Goal: Transaction & Acquisition: Purchase product/service

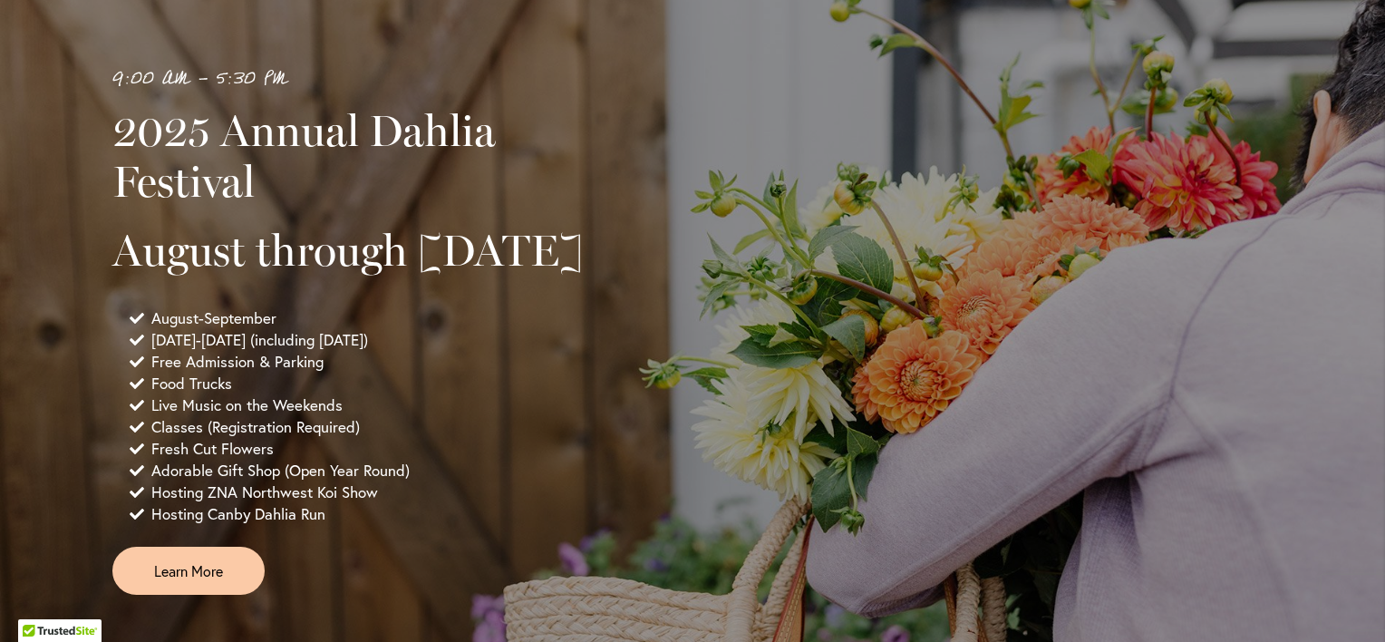
scroll to position [1131, 0]
drag, startPoint x: 0, startPoint y: 0, endPoint x: 339, endPoint y: 324, distance: 468.8
click at [339, 277] on h2 "August through September 28th" at bounding box center [361, 251] width 499 height 51
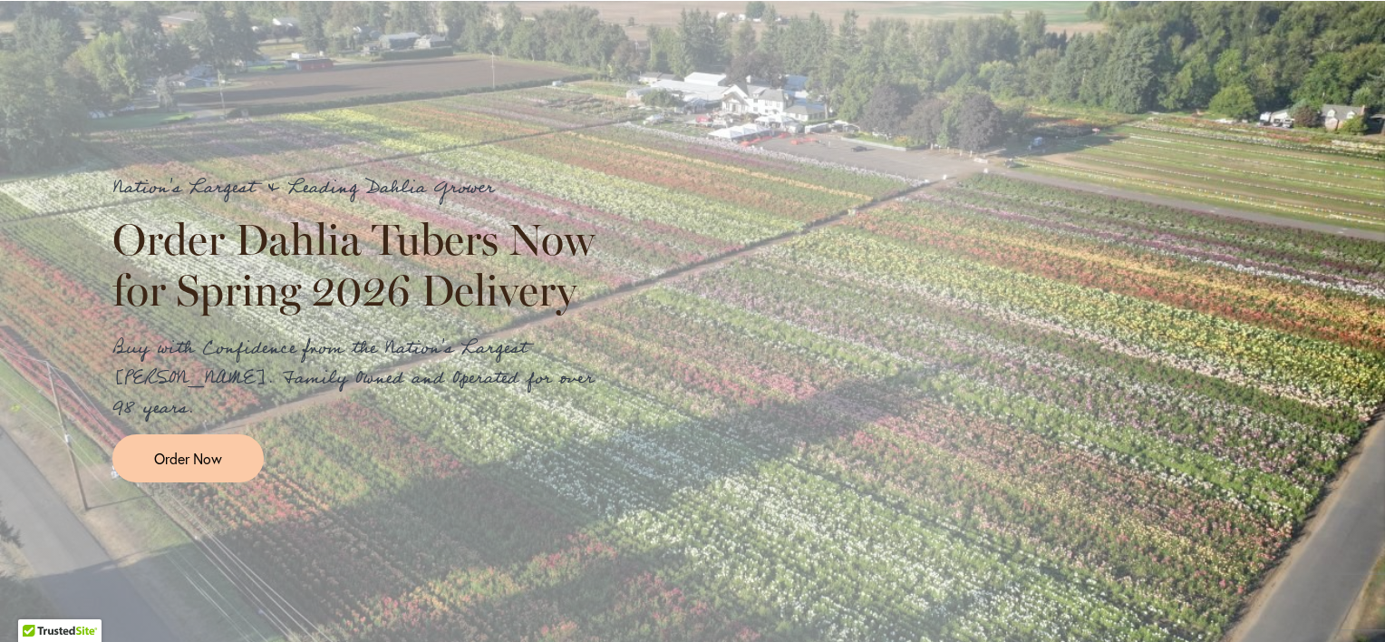
scroll to position [1919, 0]
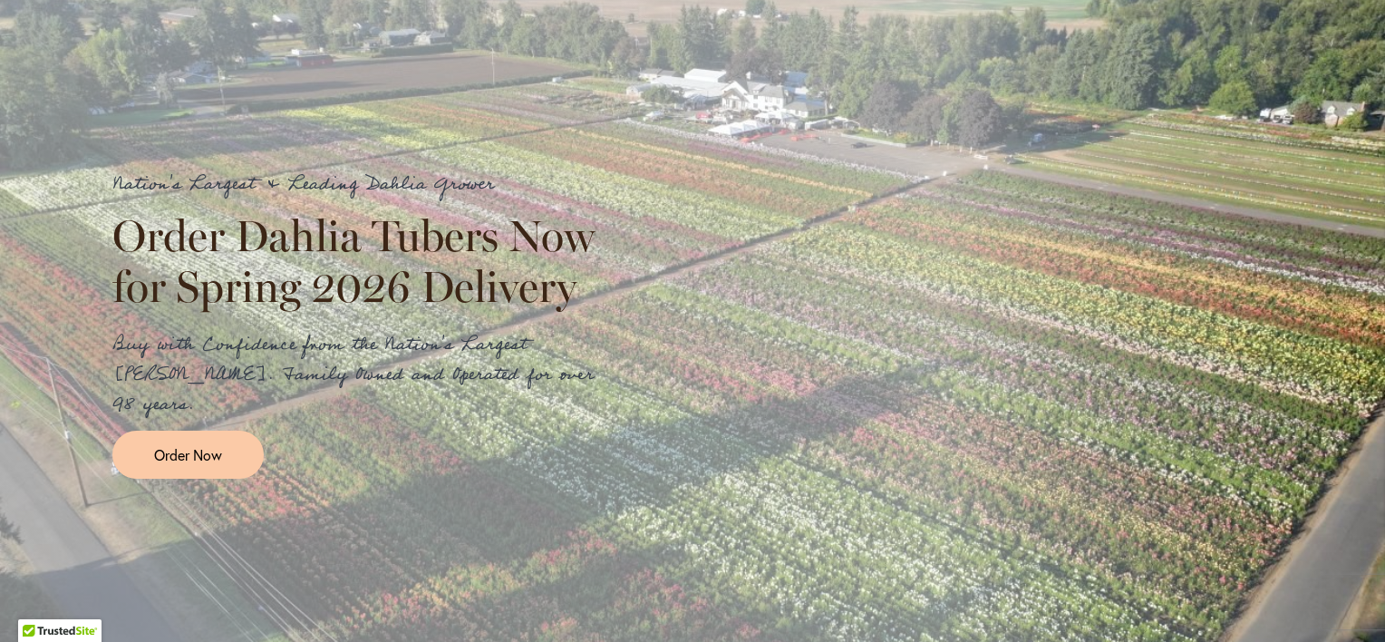
click at [339, 312] on h2 "Order Dahlia Tubers Now for Spring 2026 Delivery" at bounding box center [361, 261] width 499 height 102
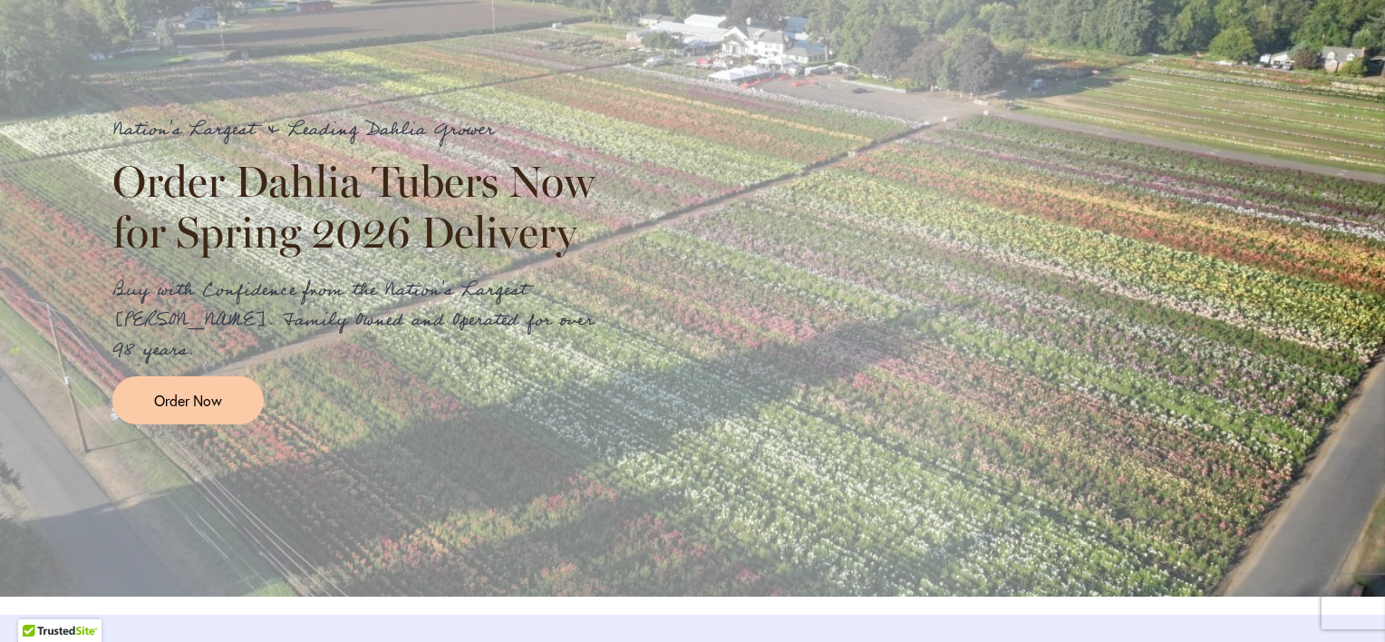
click at [339, 324] on p "Buy with Confidence from the Nation's Largest Dahlia Grower. Family Owned and O…" at bounding box center [361, 321] width 499 height 90
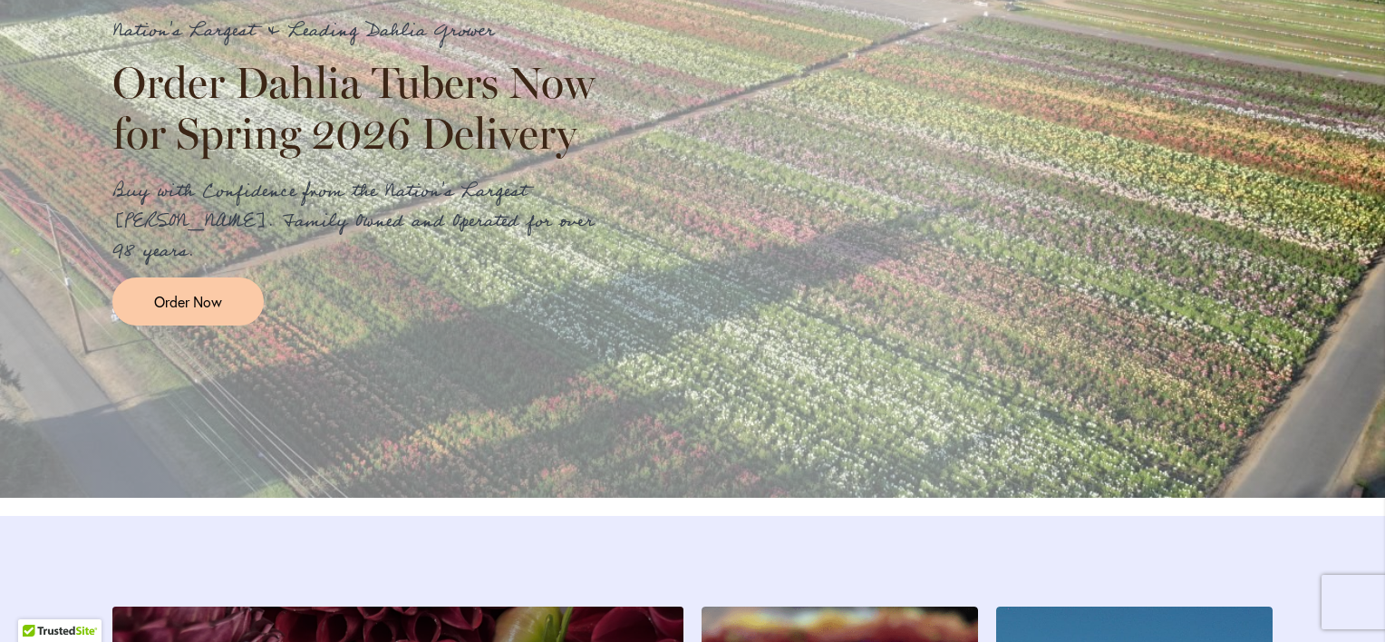
click at [339, 324] on div "Order Now" at bounding box center [361, 301] width 499 height 48
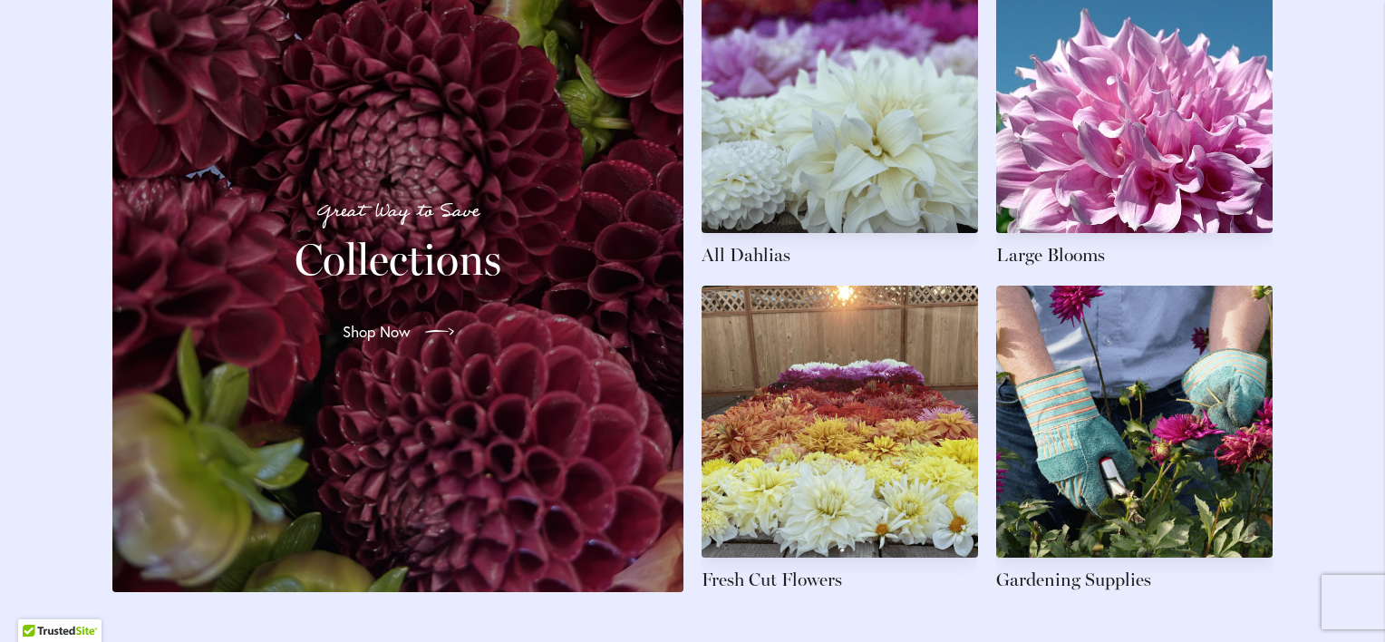
scroll to position [2729, 0]
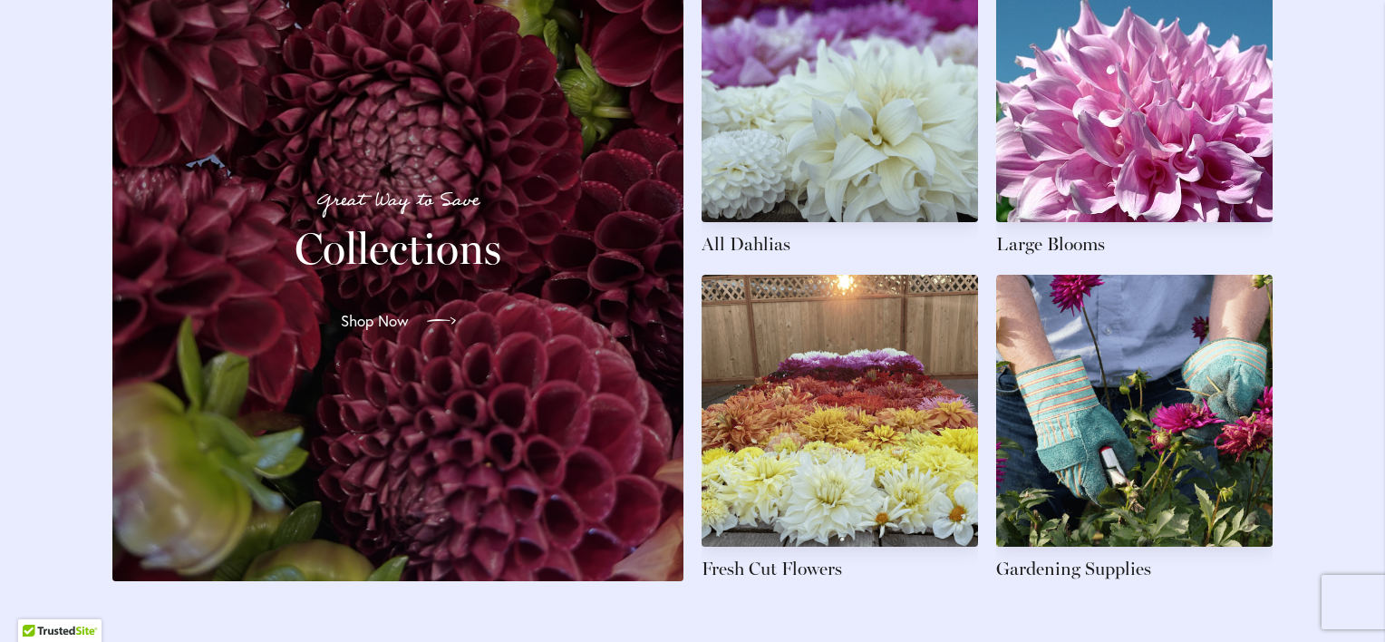
click at [341, 330] on span "Shop Now" at bounding box center [375, 321] width 68 height 22
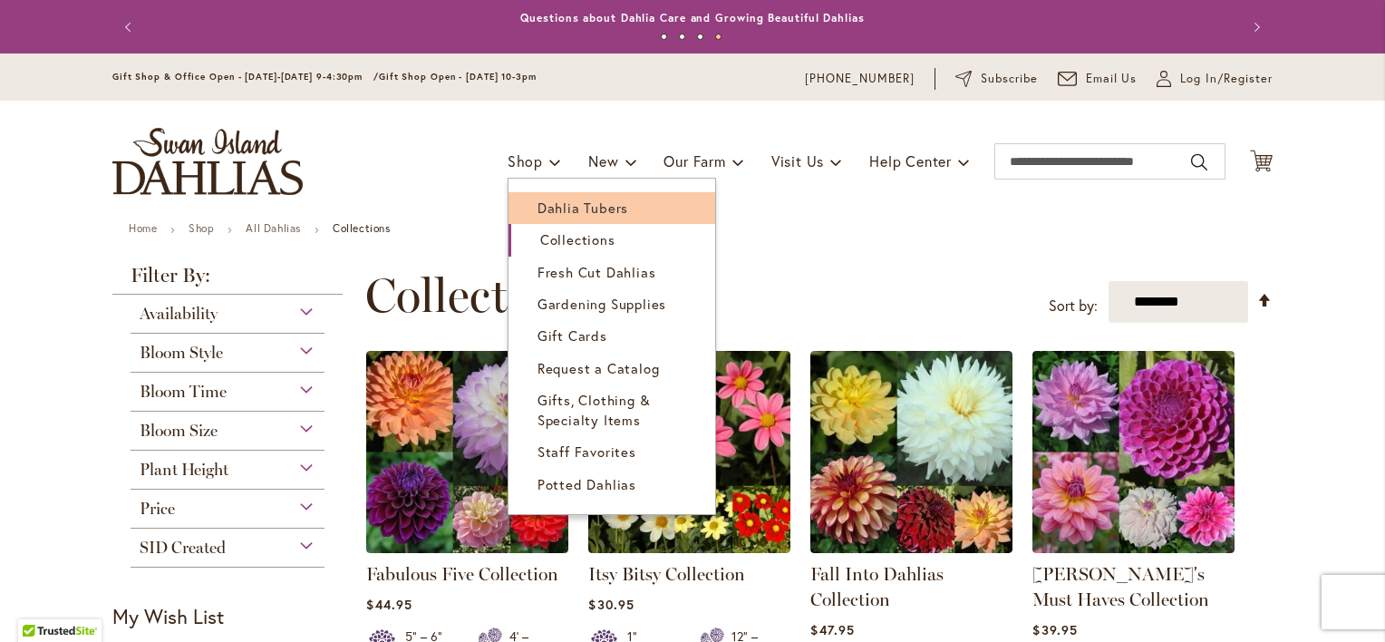
click at [552, 207] on span "Dahlia Tubers" at bounding box center [583, 208] width 91 height 18
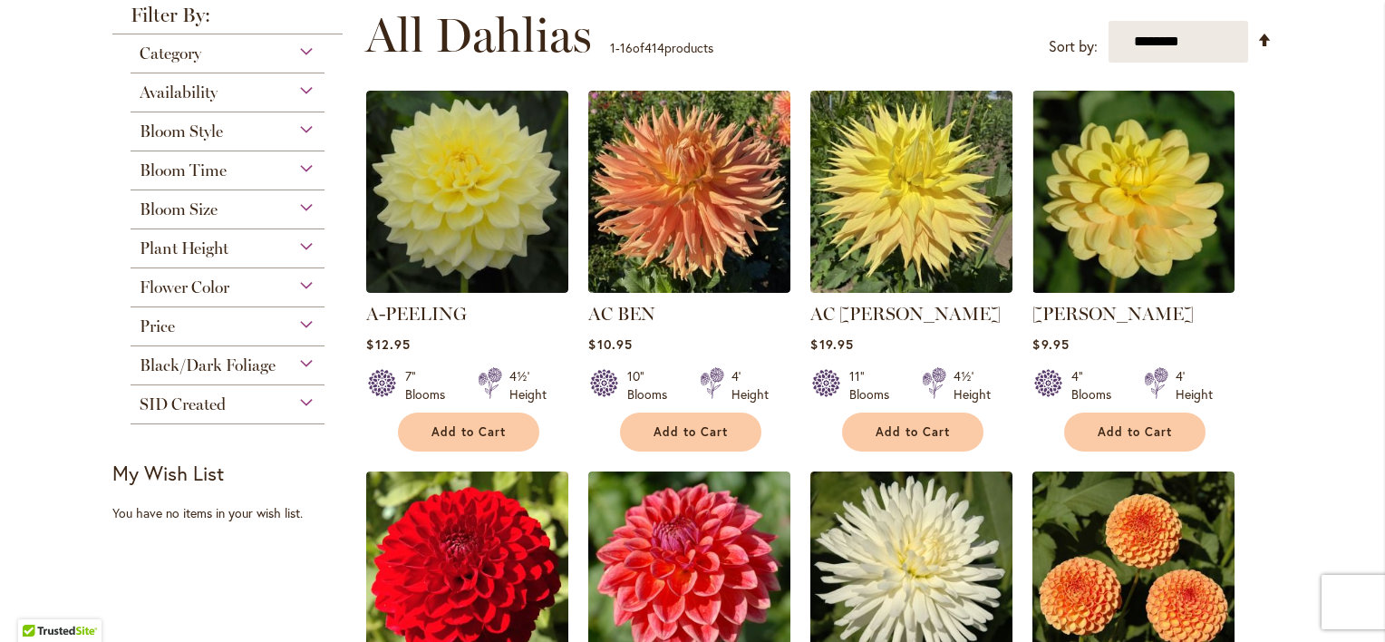
scroll to position [363, 0]
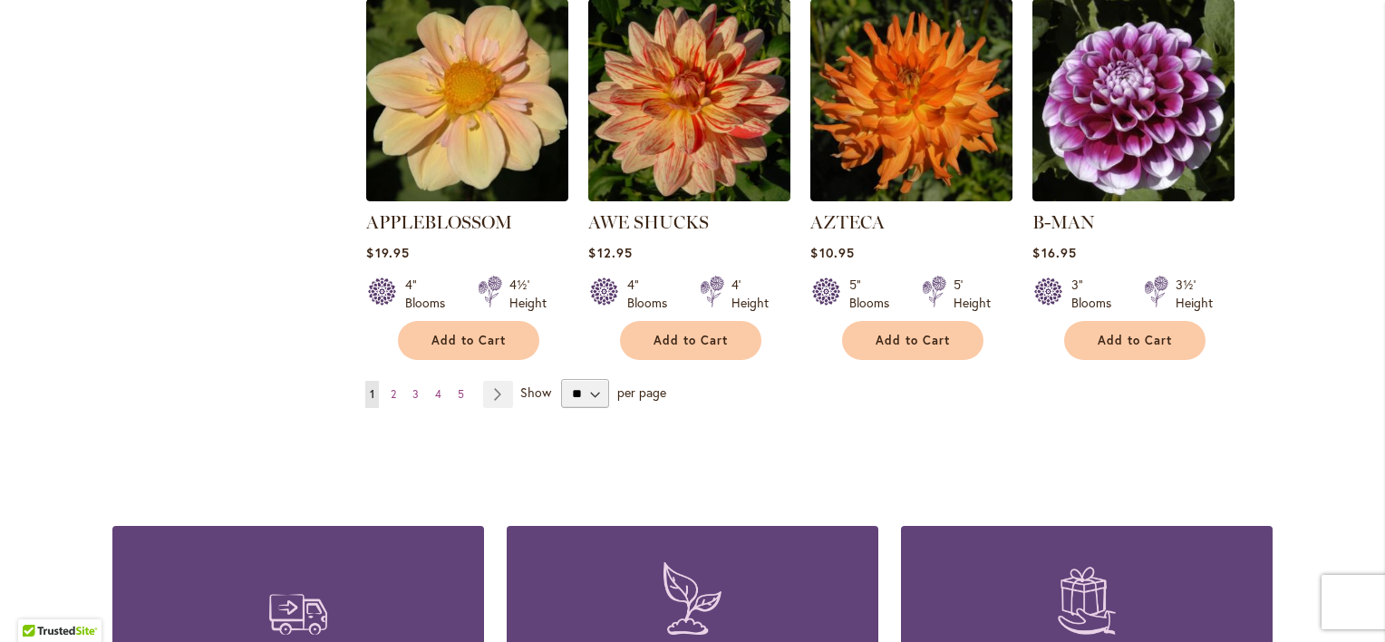
scroll to position [1623, 0]
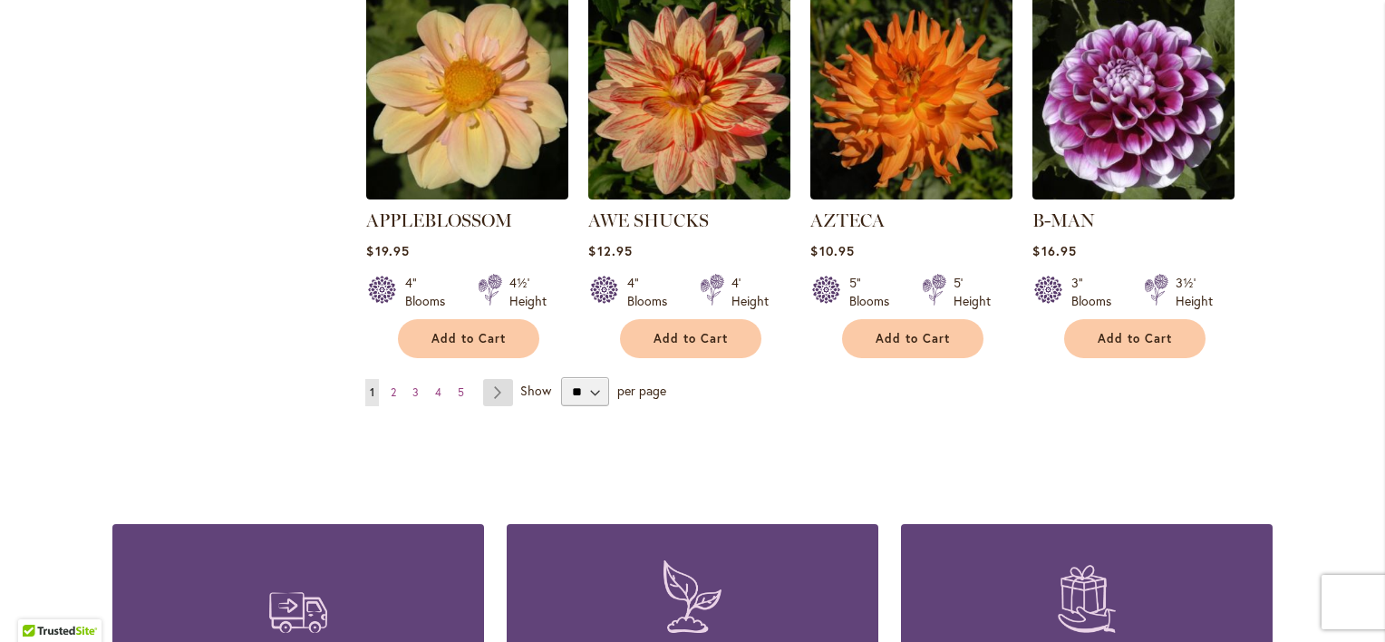
click at [486, 379] on link "Page Next" at bounding box center [498, 392] width 30 height 27
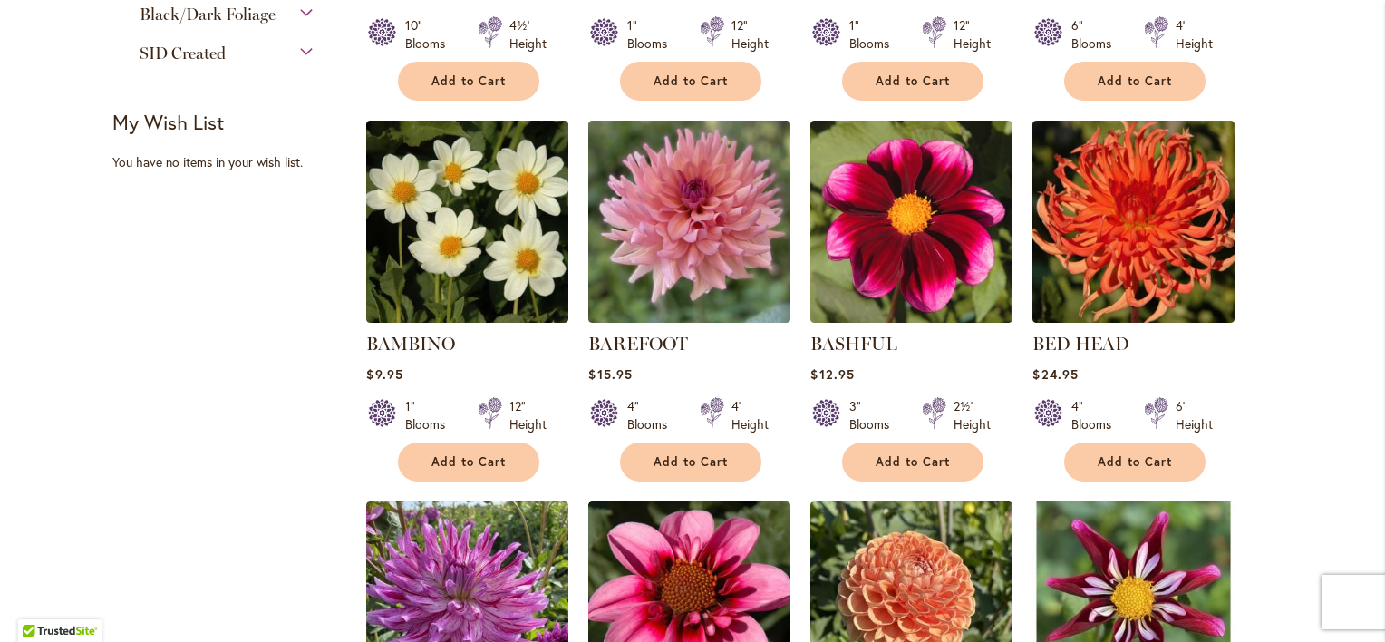
scroll to position [714, 0]
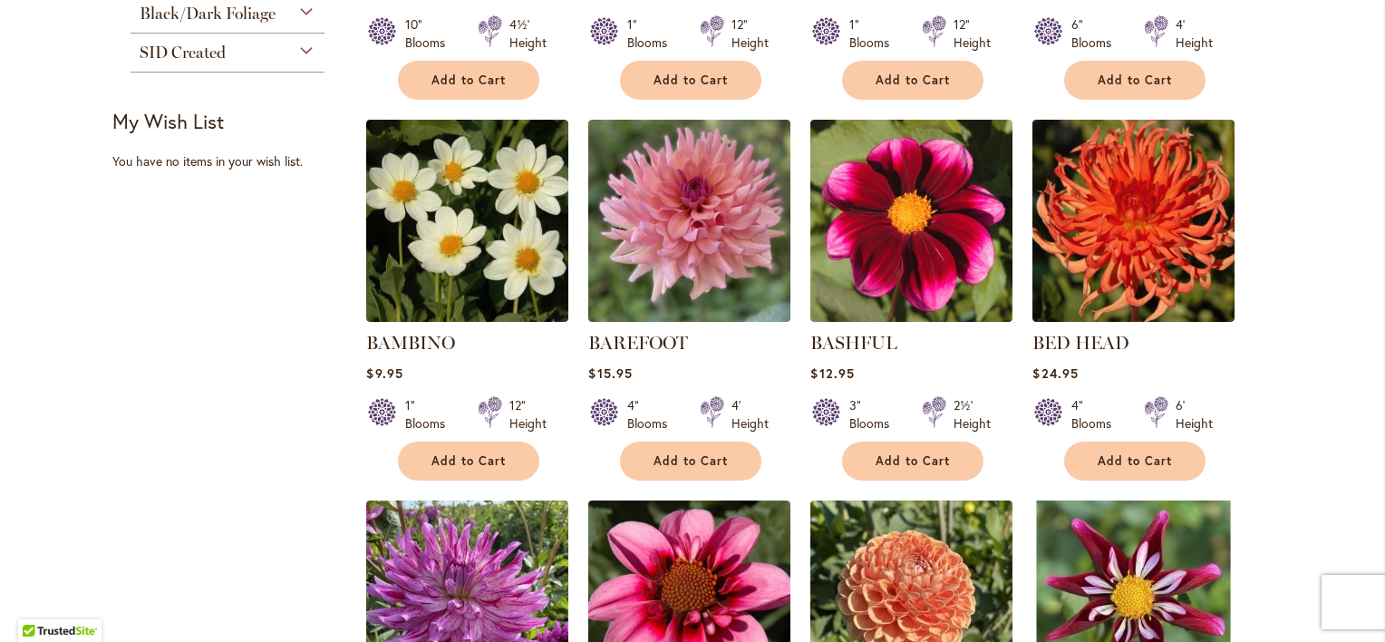
click at [714, 396] on div at bounding box center [713, 414] width 24 height 36
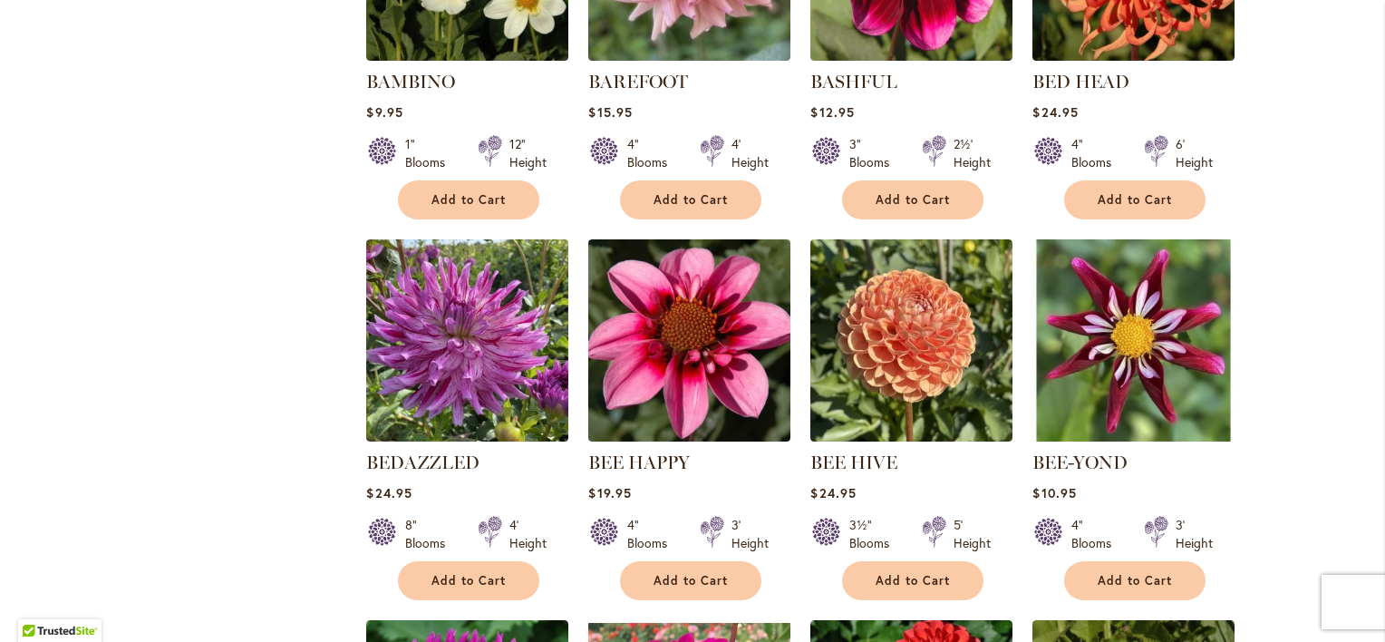
scroll to position [979, 0]
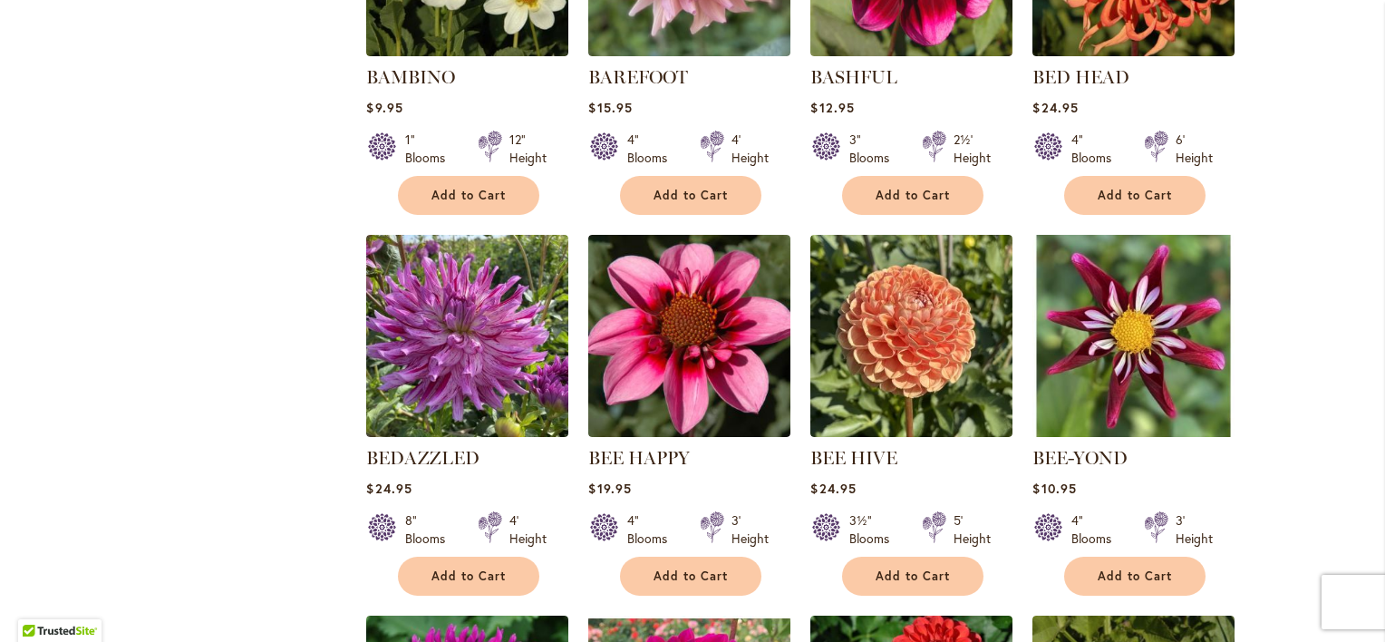
click at [714, 395] on img at bounding box center [689, 336] width 202 height 202
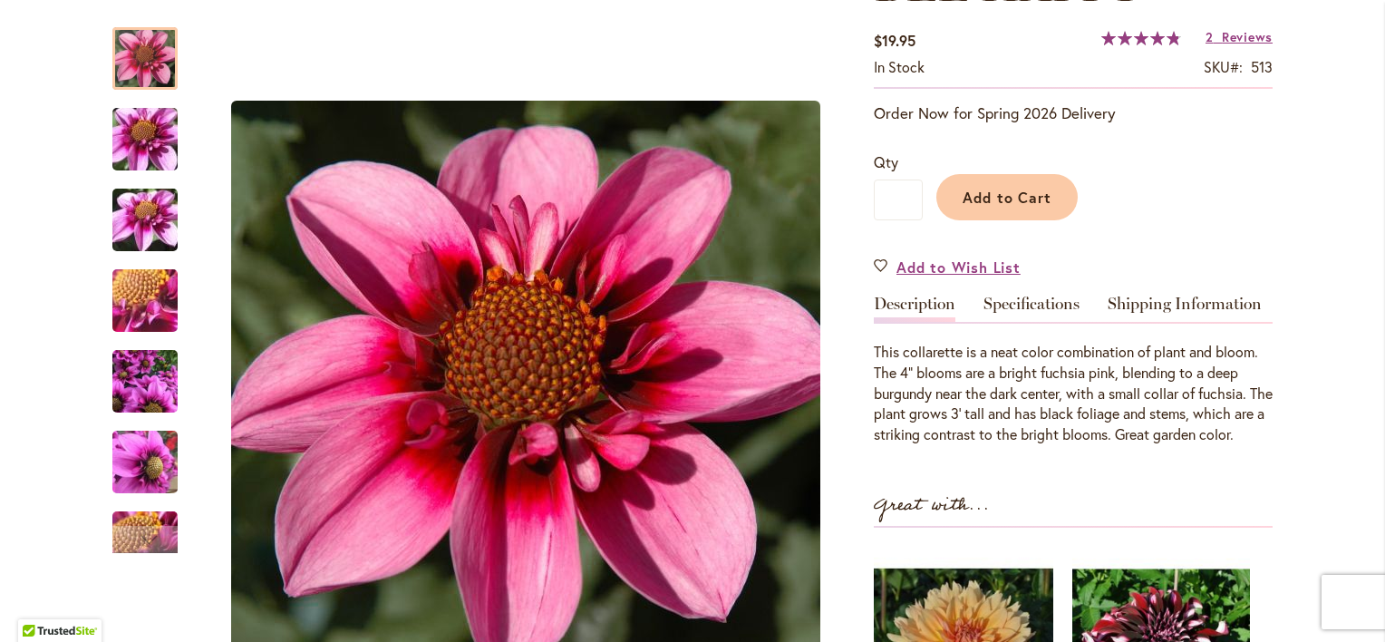
scroll to position [308, 0]
